Goal: Task Accomplishment & Management: Use online tool/utility

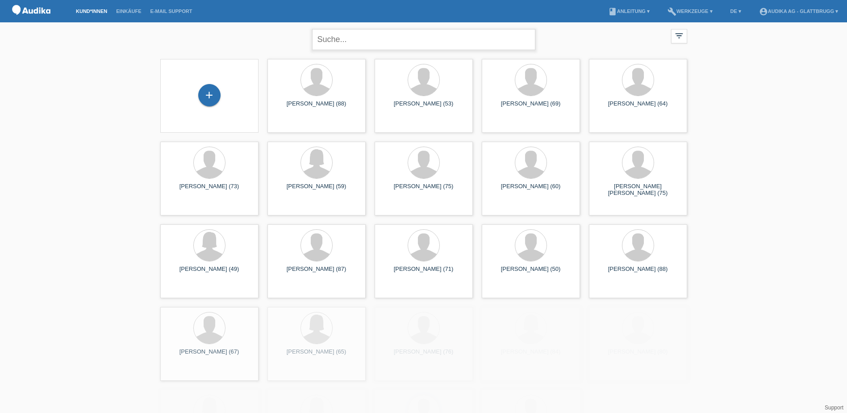
click at [348, 40] on input "text" at bounding box center [423, 39] width 223 height 21
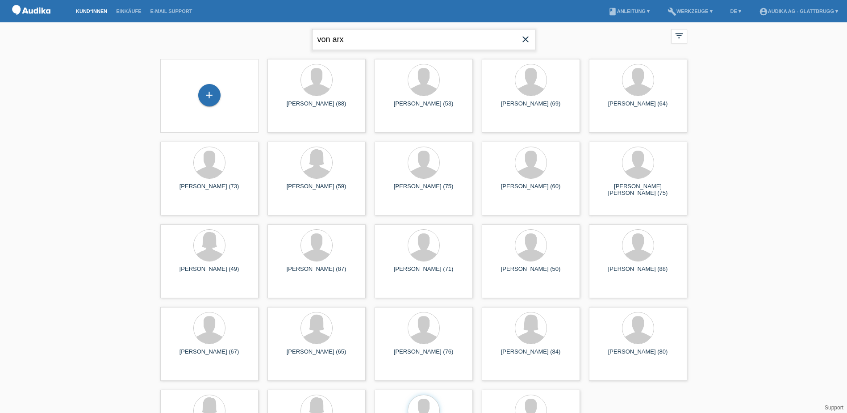
type input "von arx"
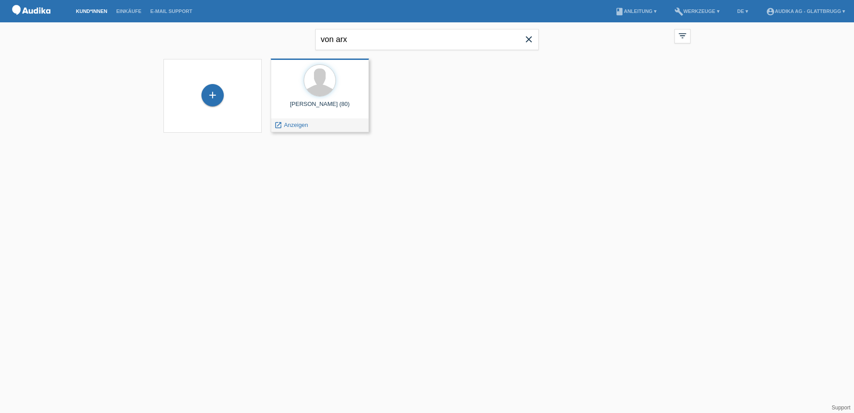
click at [336, 97] on div at bounding box center [320, 80] width 84 height 33
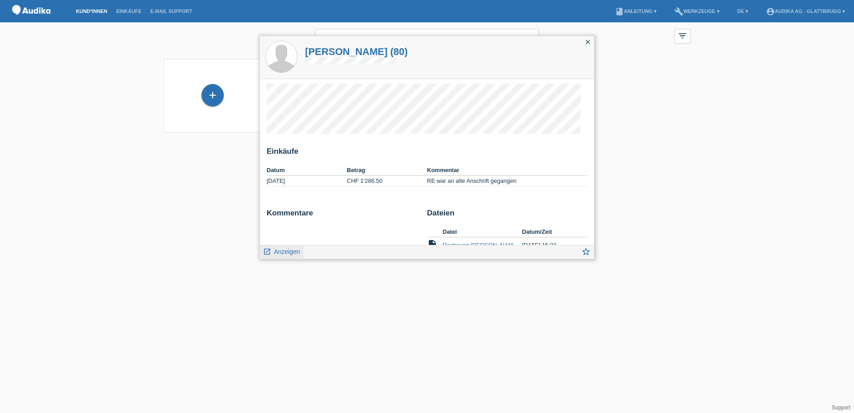
click at [282, 253] on span "Anzeigen" at bounding box center [287, 251] width 26 height 7
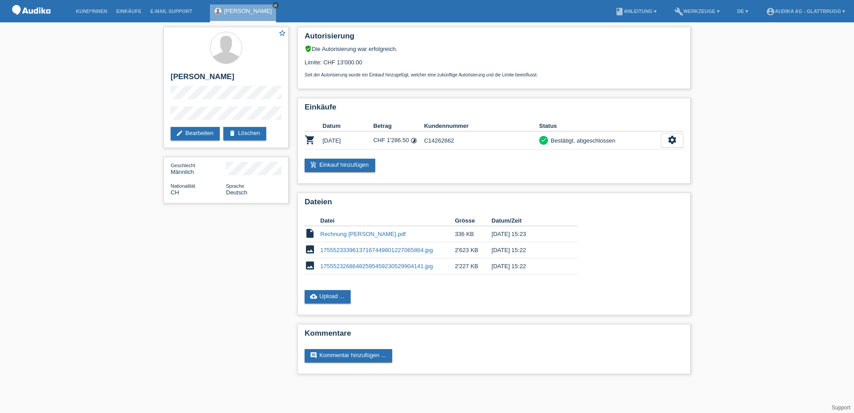
click at [273, 4] on icon "close" at bounding box center [275, 5] width 4 height 4
click at [100, 14] on li "Kund*innen" at bounding box center [91, 11] width 40 height 23
click at [96, 13] on link "Kund*innen" at bounding box center [91, 10] width 40 height 5
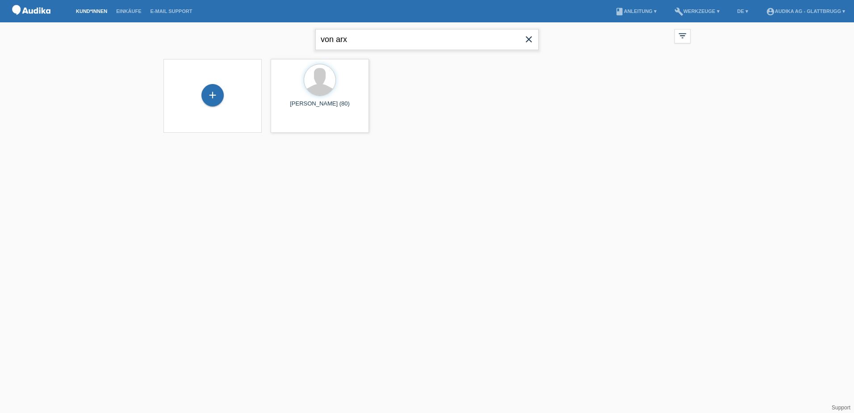
click at [368, 41] on input "von arx" at bounding box center [426, 39] width 223 height 21
drag, startPoint x: 368, startPoint y: 41, endPoint x: 307, endPoint y: 38, distance: 60.8
click at [307, 38] on div "von arx close filter_list view_module Alle Kund*innen anzeigen star Markierte […" at bounding box center [427, 38] width 536 height 32
type input "kole"
click at [312, 91] on div at bounding box center [319, 80] width 31 height 31
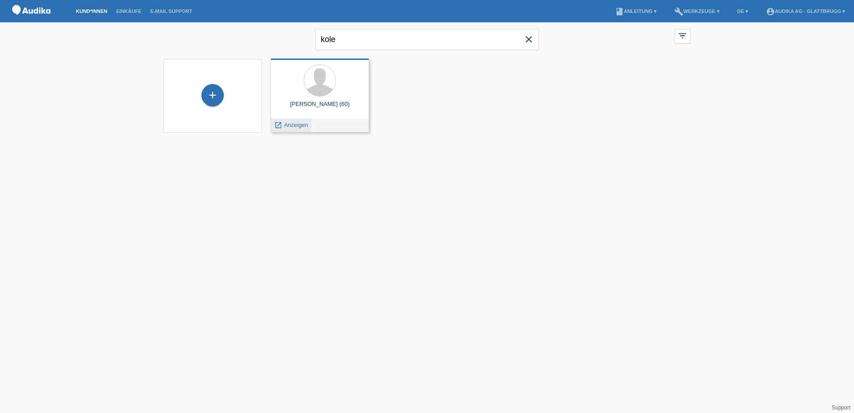
click at [299, 123] on span "Anzeigen" at bounding box center [296, 124] width 24 height 7
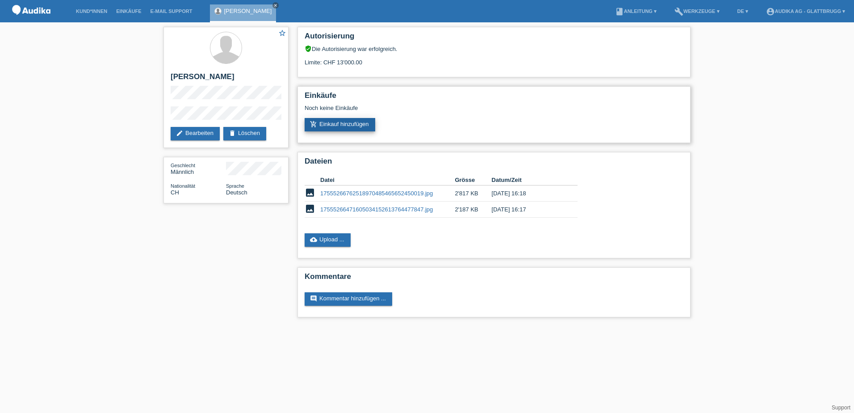
click at [351, 125] on link "add_shopping_cart Einkauf hinzufügen" at bounding box center [340, 124] width 71 height 13
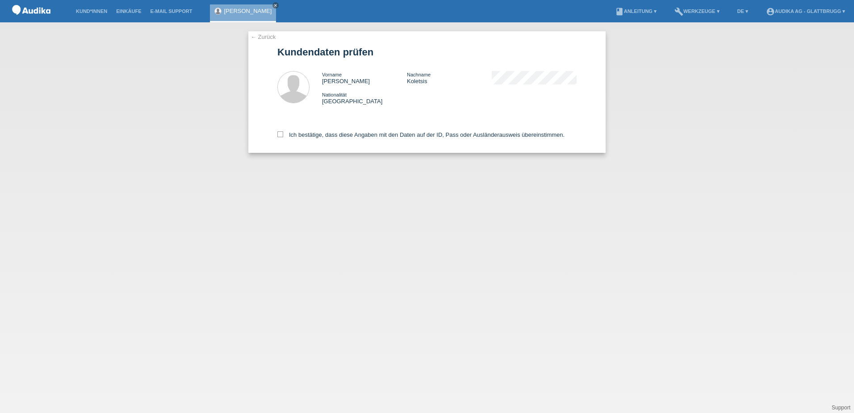
click at [262, 35] on link "← Zurück" at bounding box center [263, 36] width 25 height 7
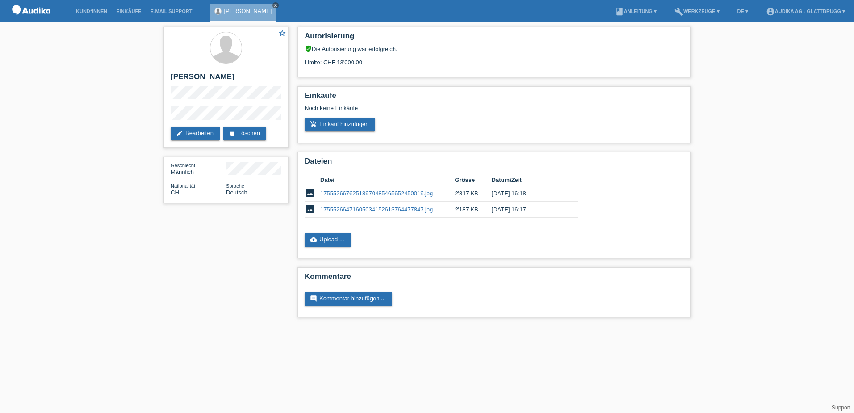
click at [278, 5] on icon "close" at bounding box center [275, 5] width 4 height 4
